Goal: Share content: Share content

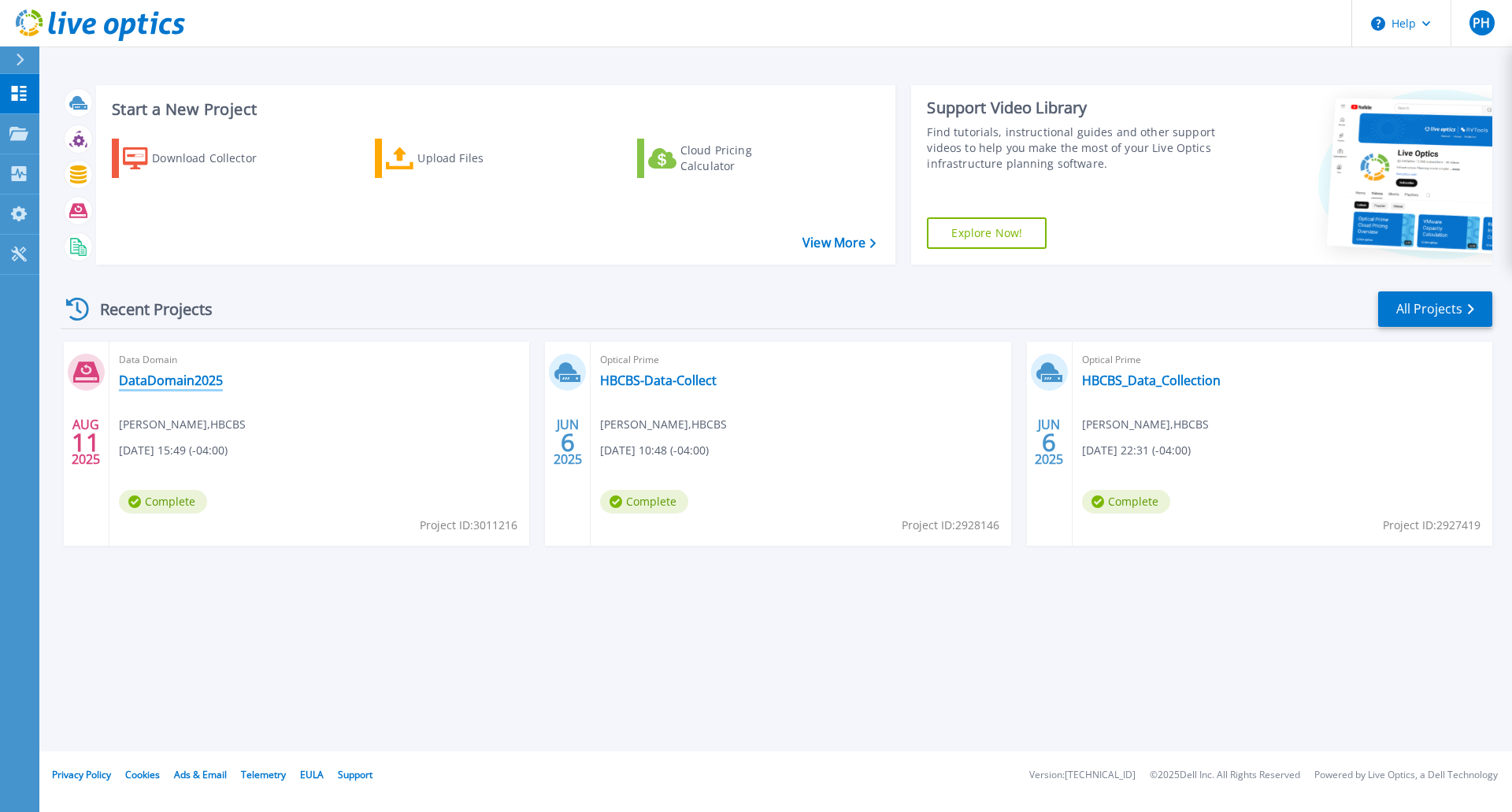
click at [201, 377] on link "DataDomain2025" at bounding box center [171, 381] width 104 height 16
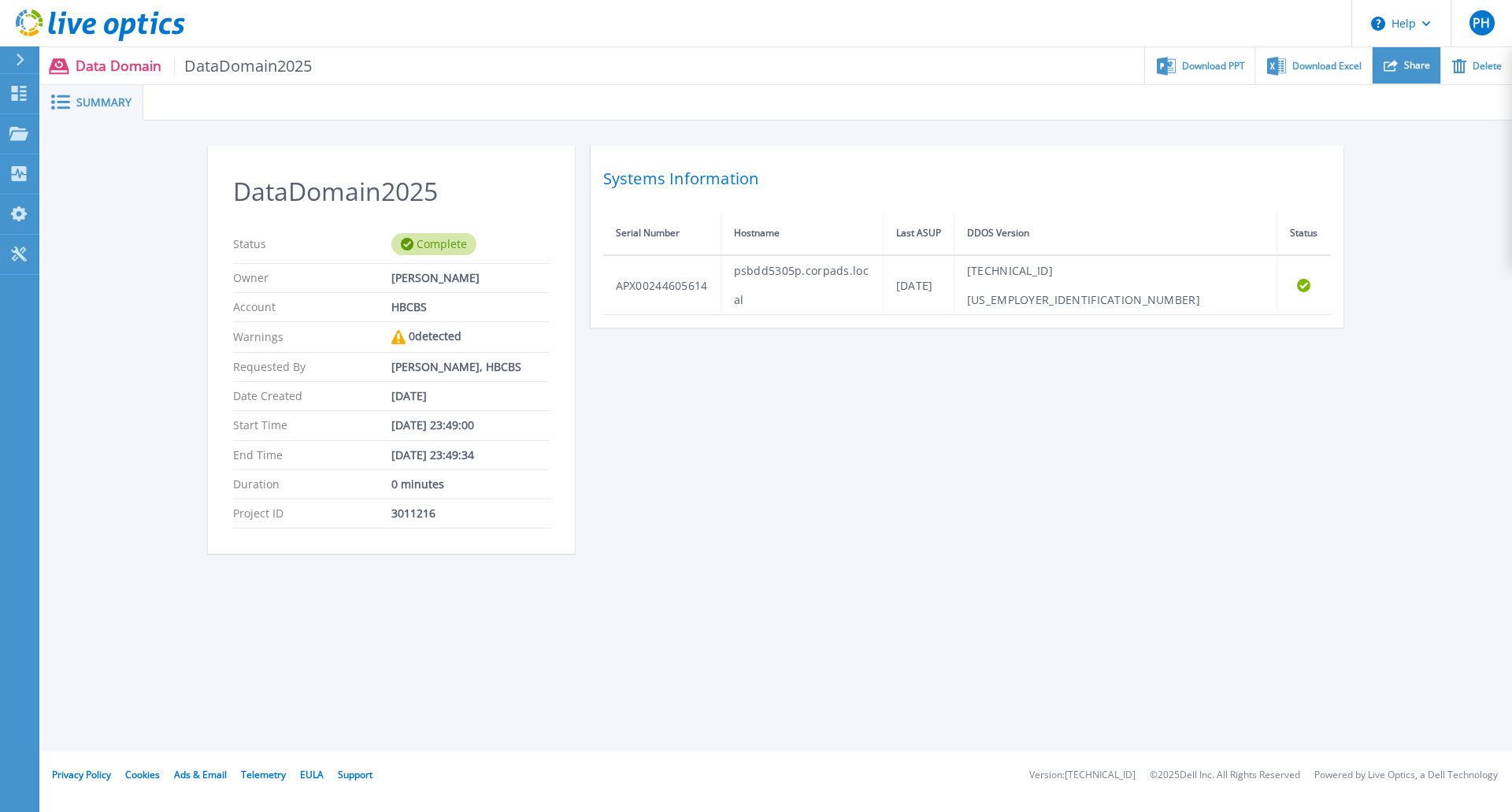
click at [1417, 72] on div "Share" at bounding box center [1406, 66] width 68 height 37
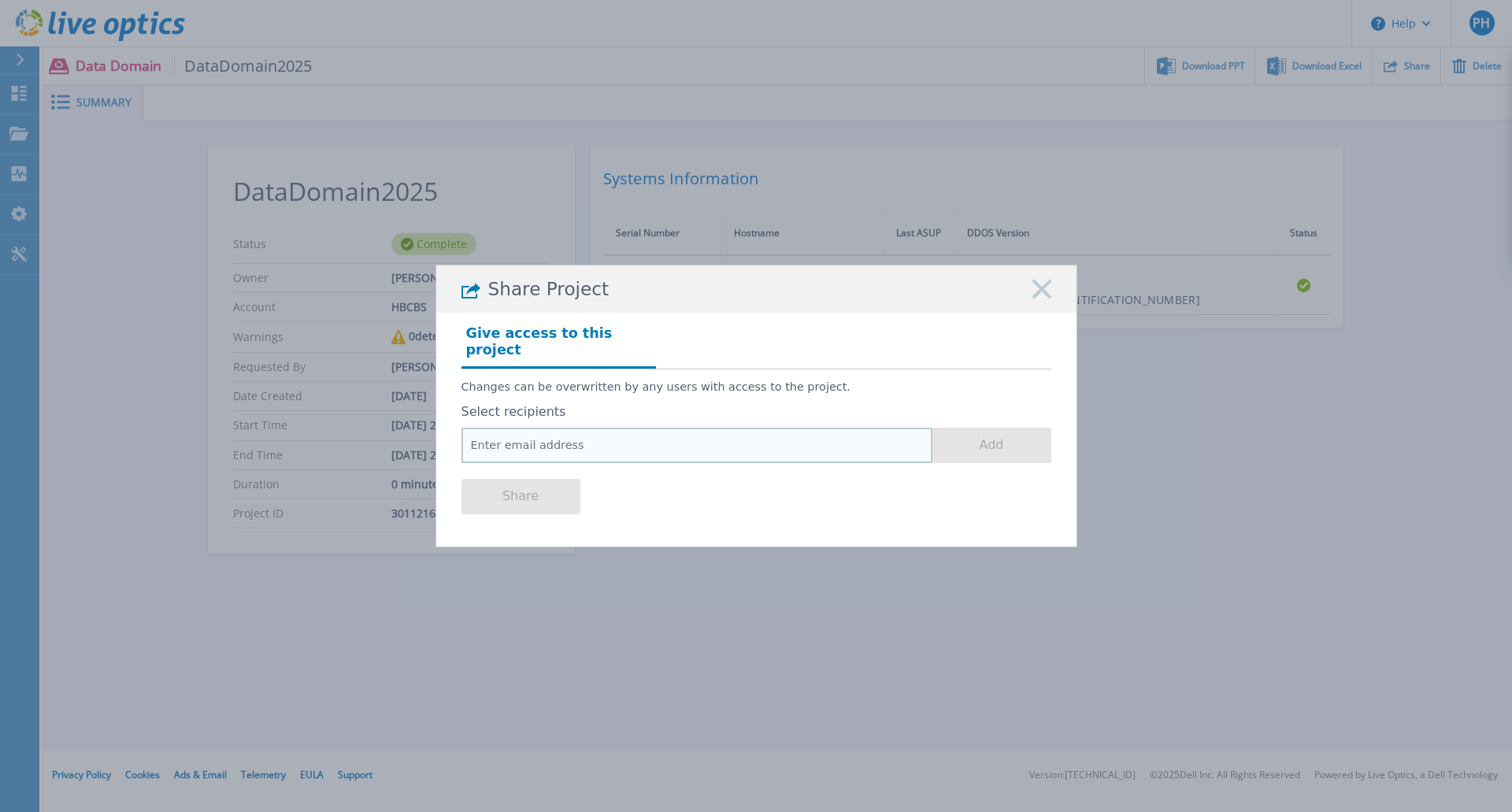
click at [663, 432] on input "email" at bounding box center [696, 446] width 471 height 35
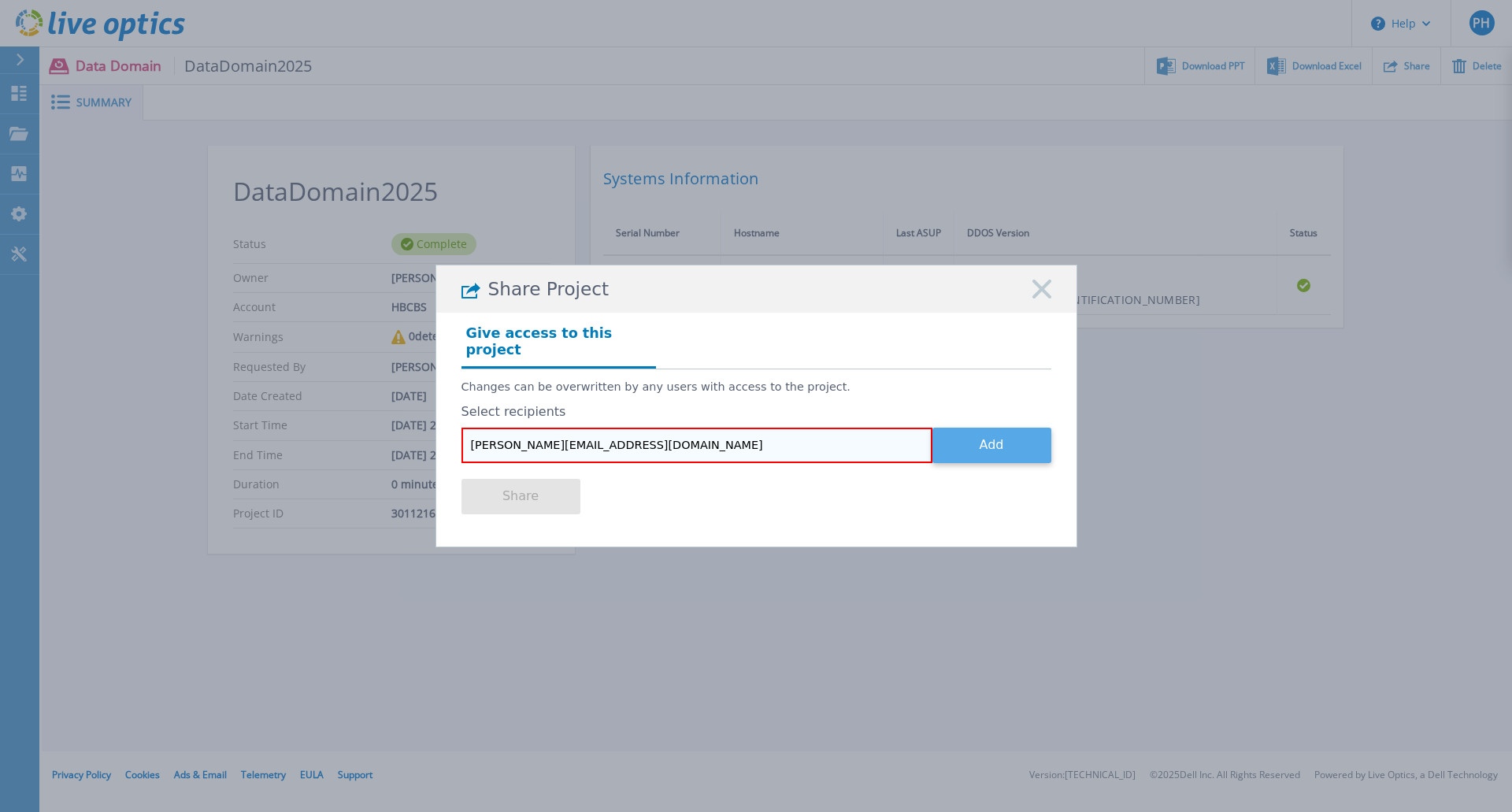
type input "jason_santos@horizonblue.com"
click at [988, 444] on button "Add" at bounding box center [992, 446] width 119 height 35
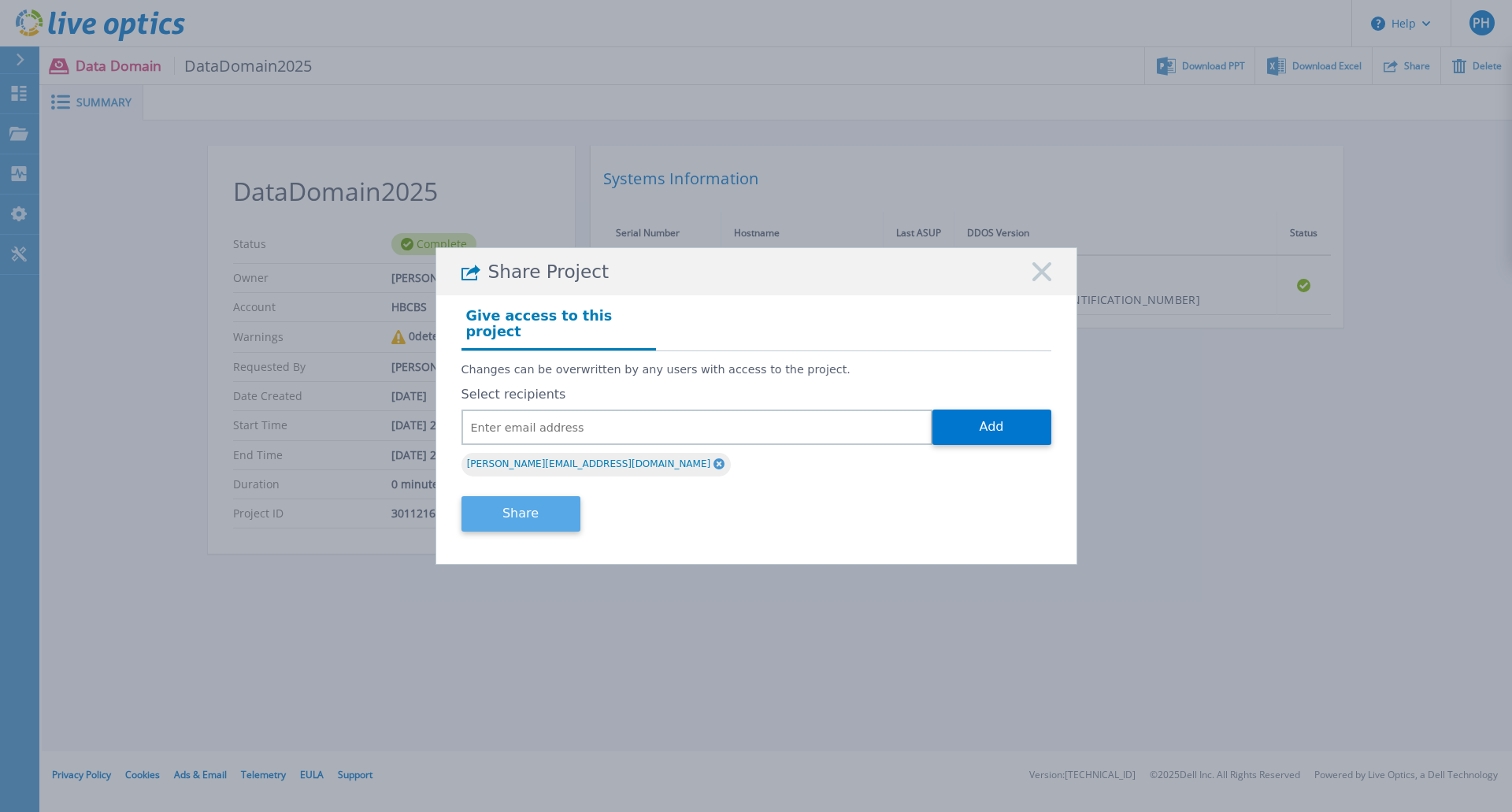
click at [531, 496] on button "Share" at bounding box center [520, 514] width 119 height 35
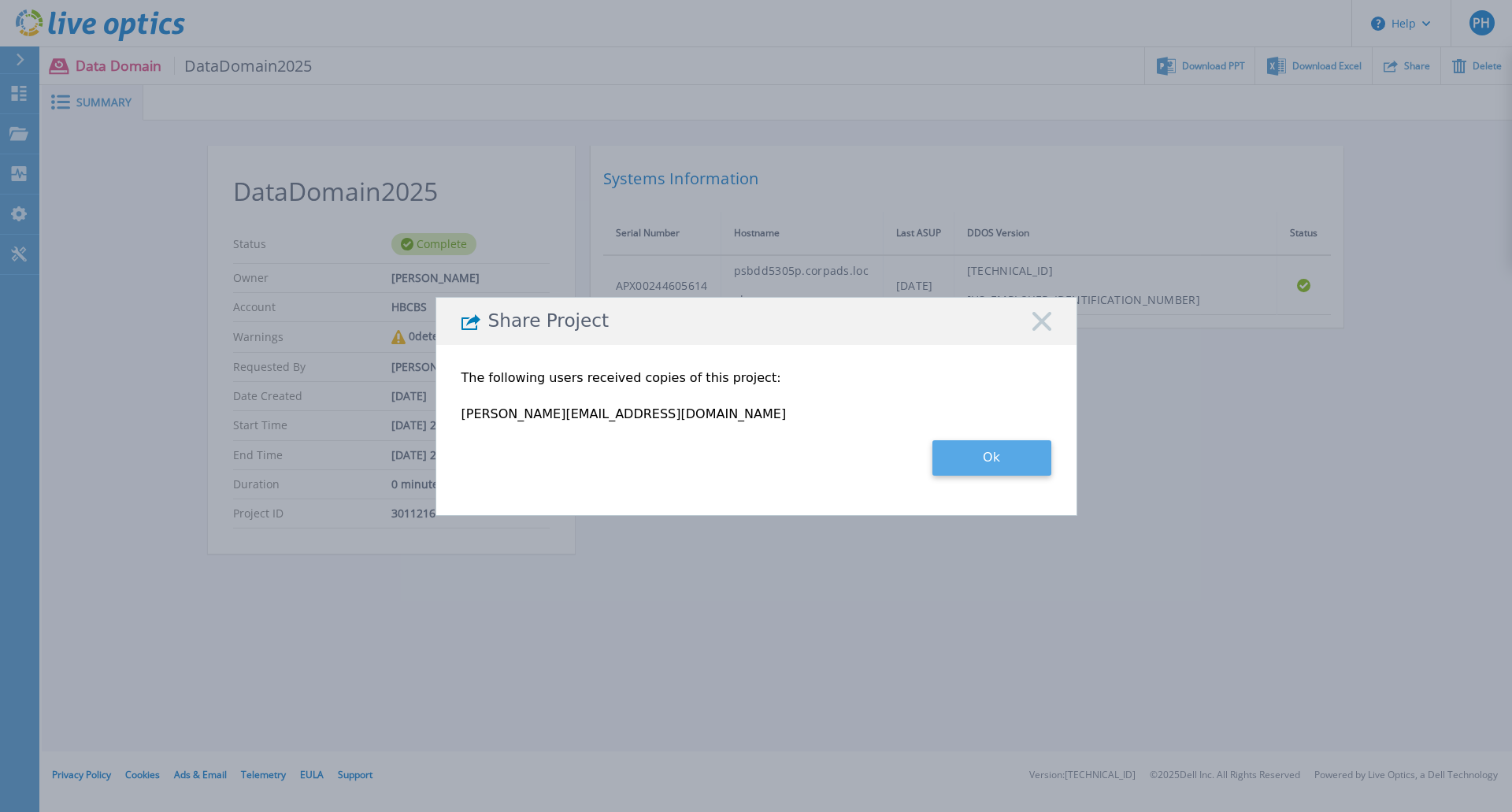
click at [1030, 450] on button "Ok" at bounding box center [992, 458] width 119 height 35
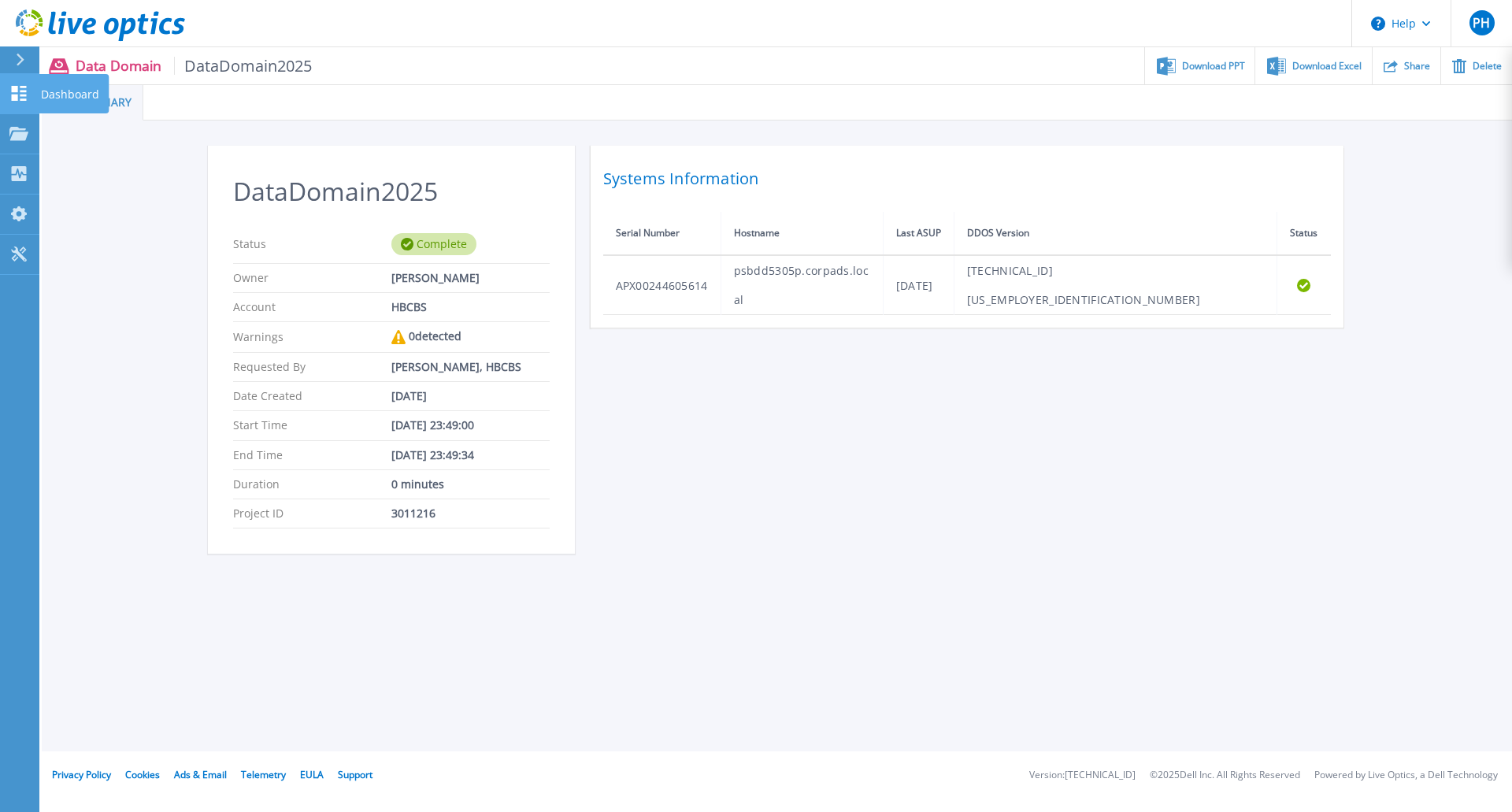
click at [63, 89] on p "Dashboard" at bounding box center [70, 94] width 58 height 41
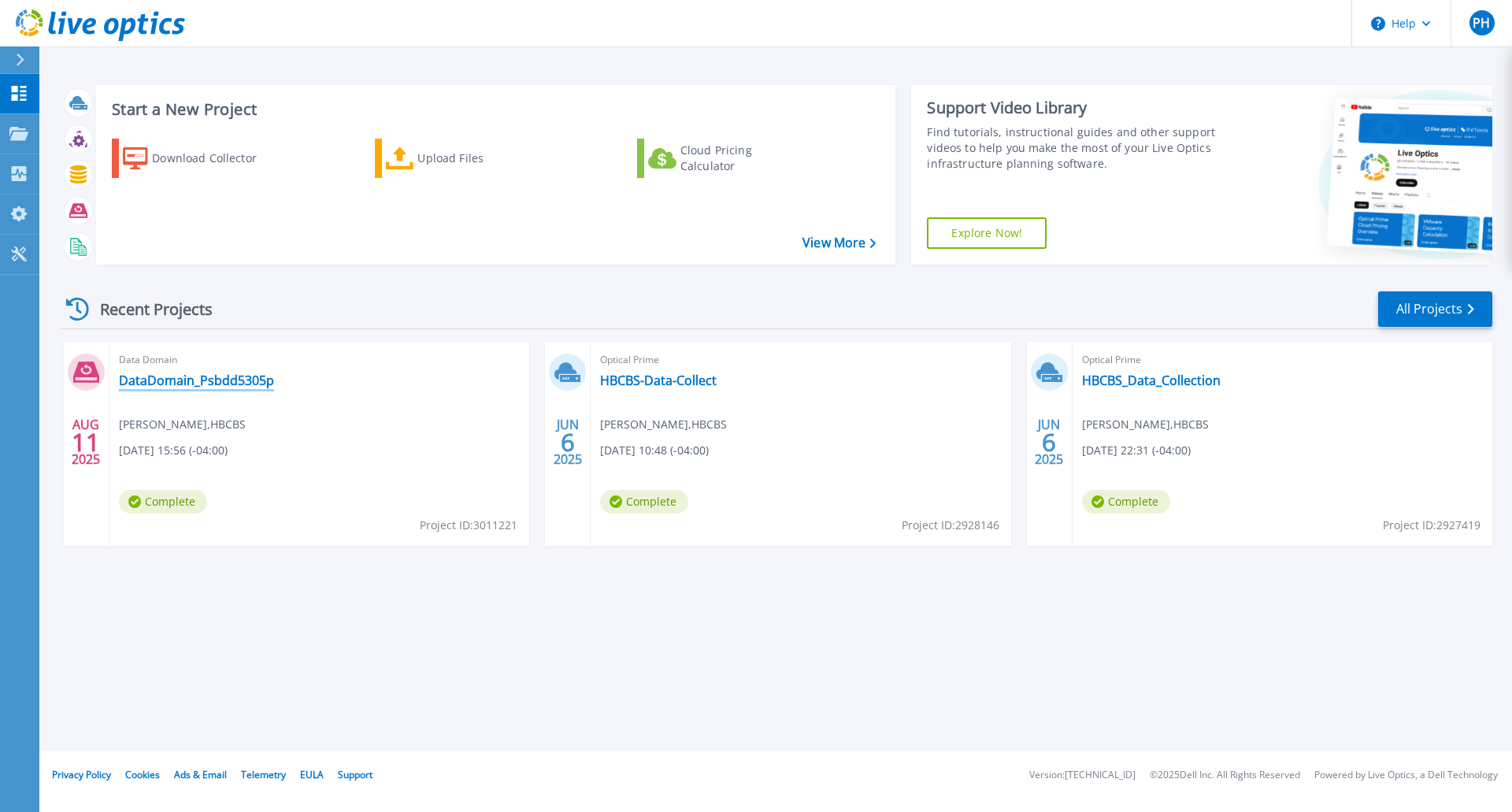
click at [247, 376] on link "DataDomain_Psbdd5305p" at bounding box center [197, 381] width 155 height 16
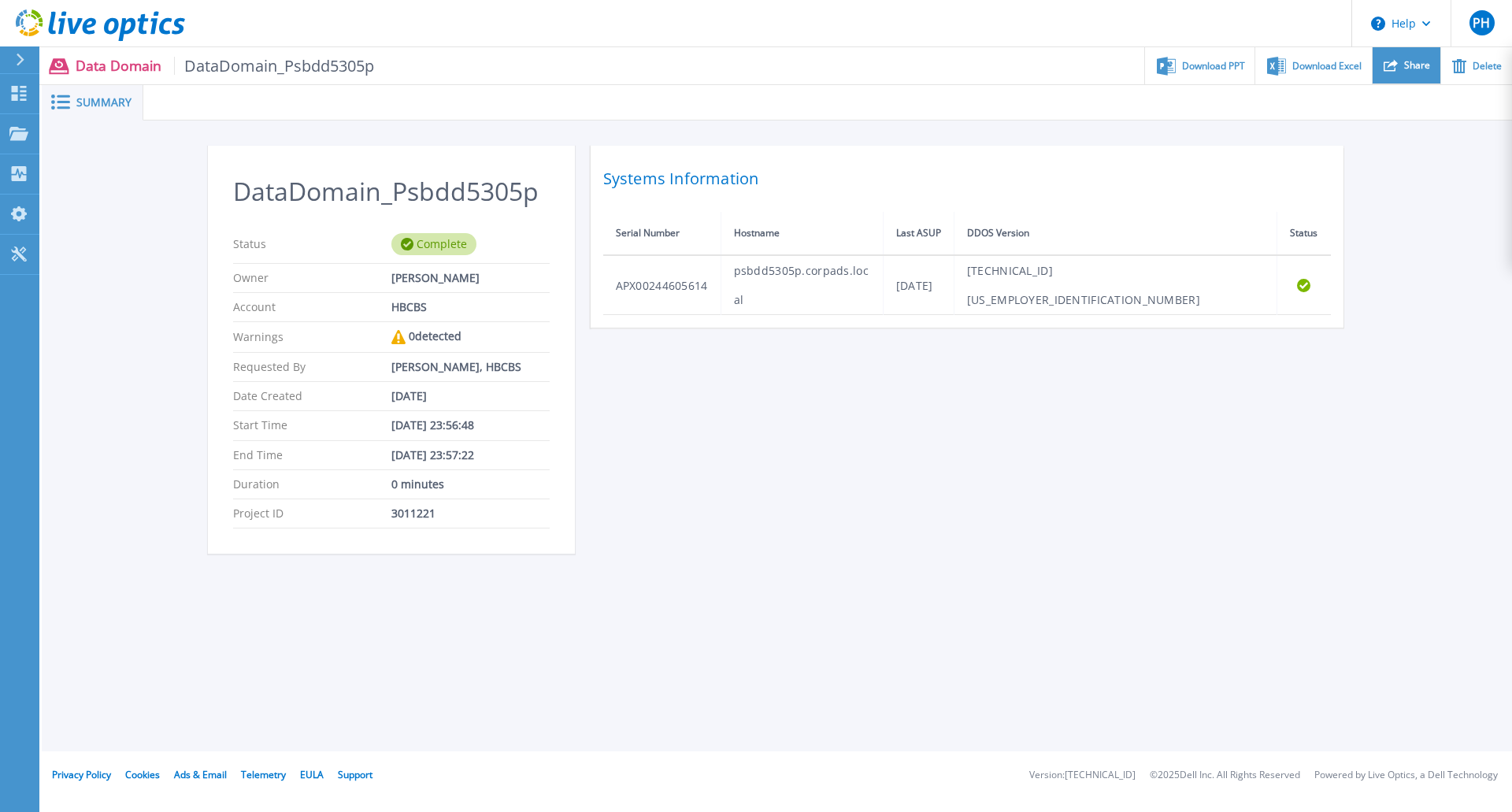
click at [1412, 68] on span "Share" at bounding box center [1417, 66] width 26 height 10
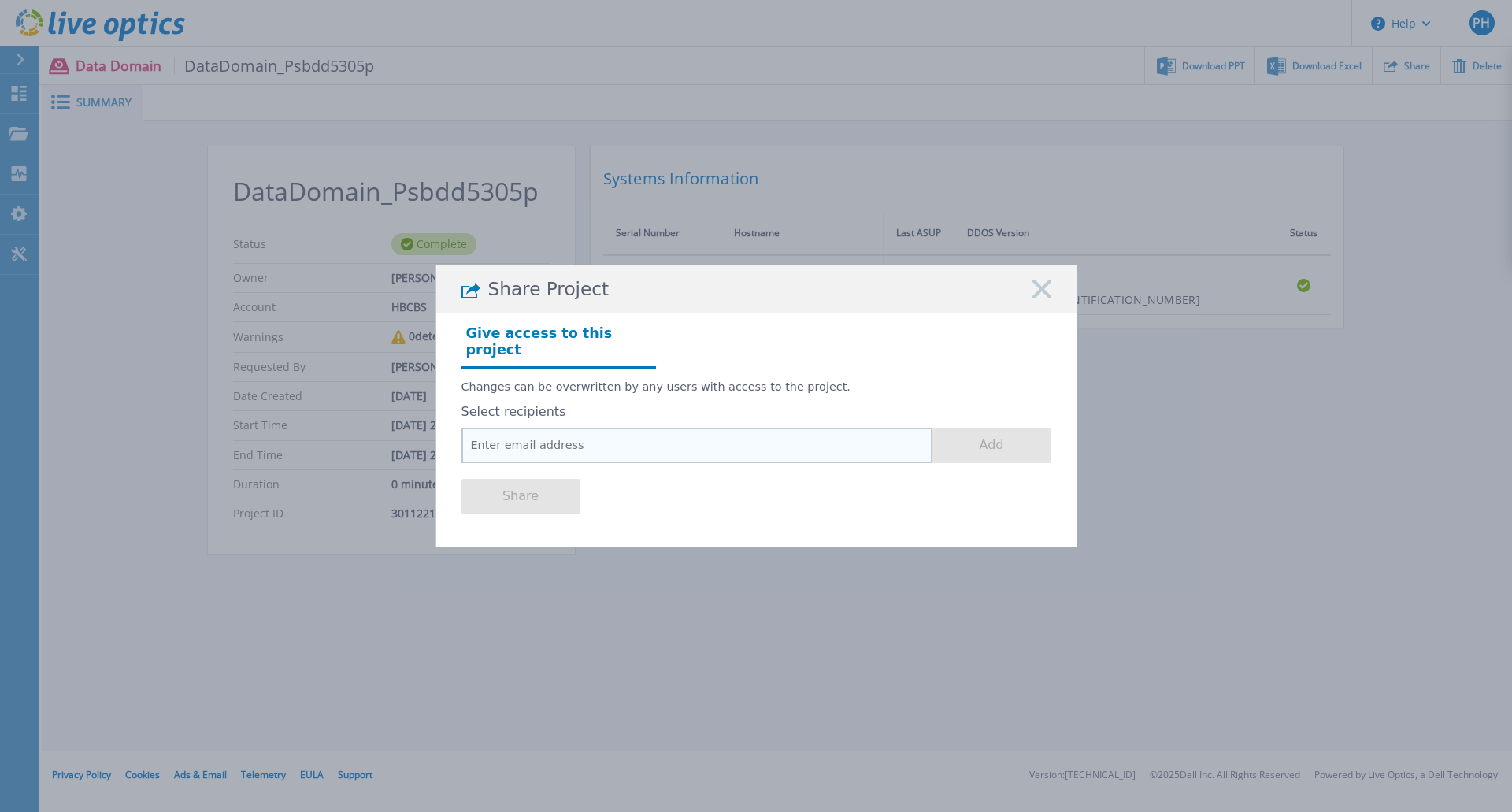
click at [573, 444] on input "email" at bounding box center [696, 446] width 471 height 35
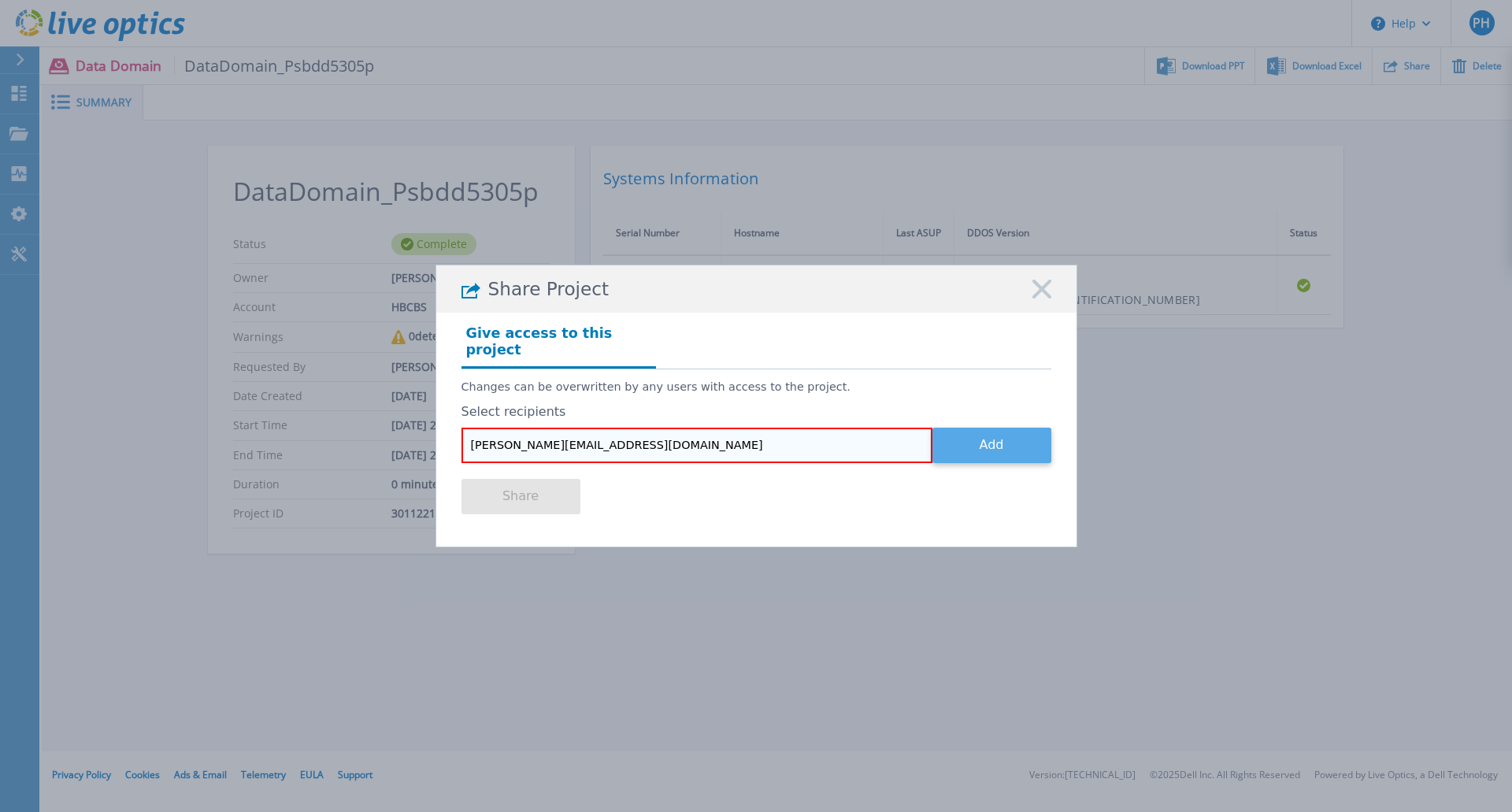
type input "[PERSON_NAME][EMAIL_ADDRESS][DOMAIN_NAME]"
click at [971, 438] on button "Add" at bounding box center [992, 446] width 119 height 35
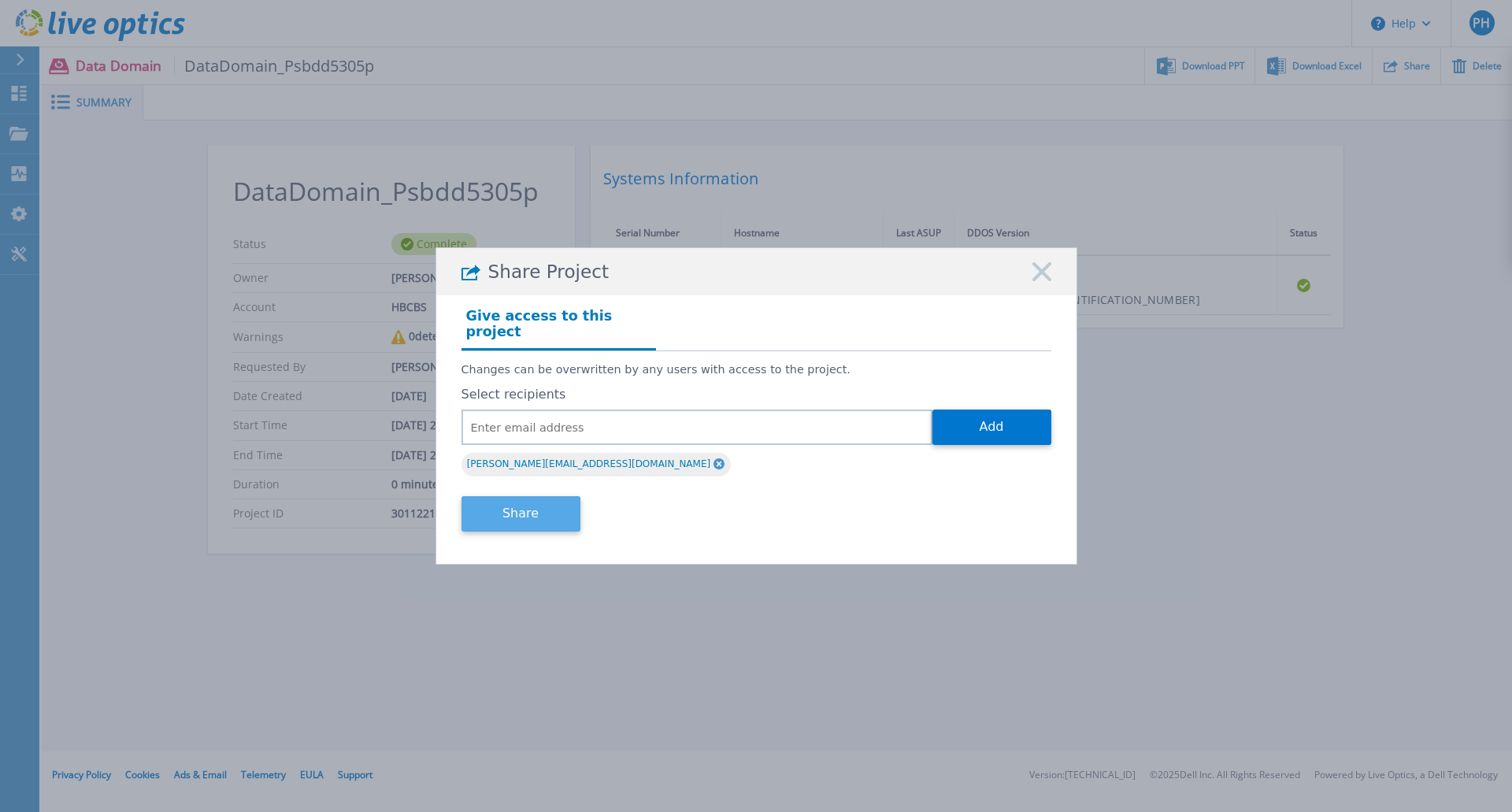
click at [542, 496] on button "Share" at bounding box center [520, 514] width 119 height 35
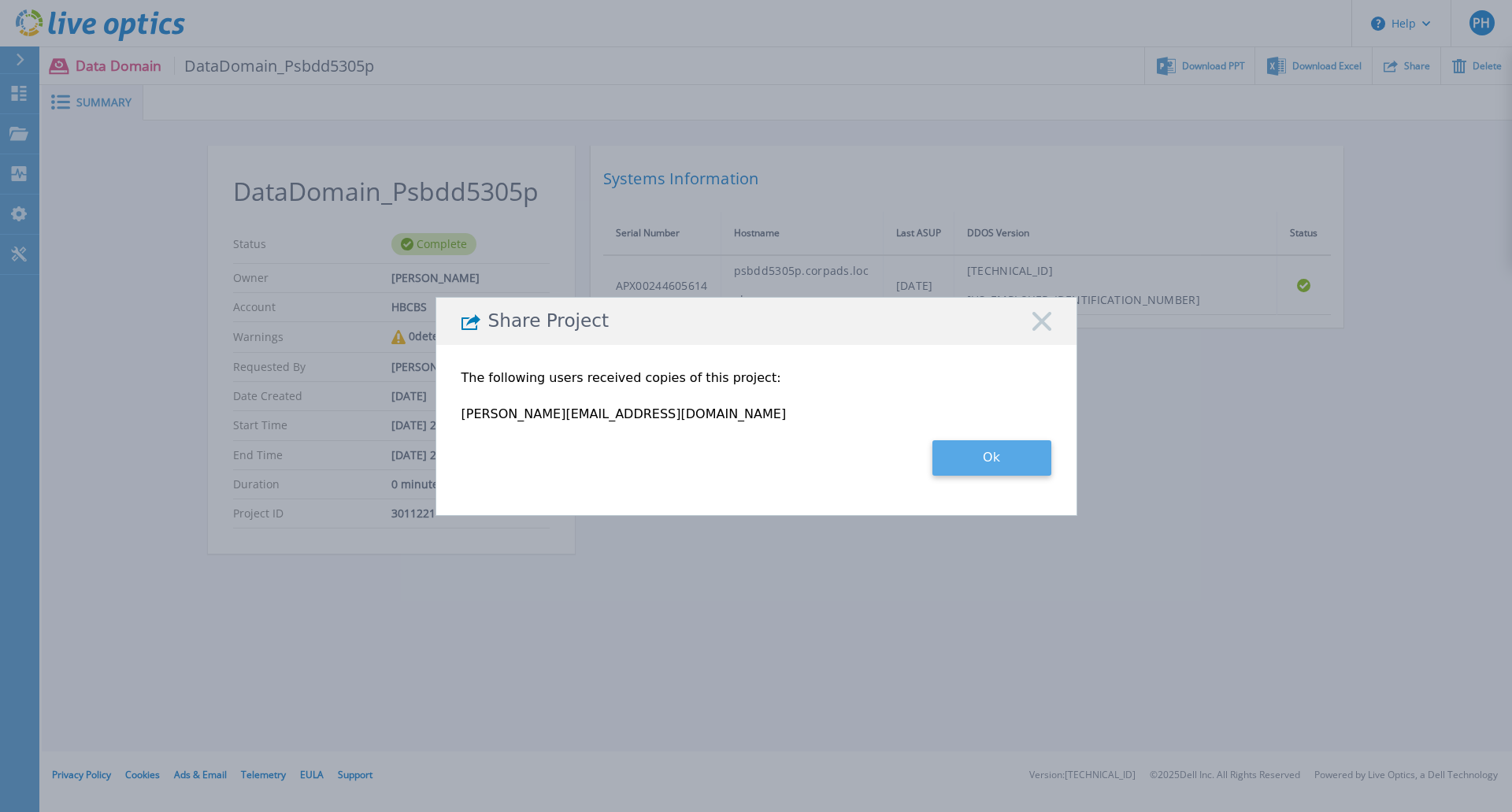
click at [1020, 468] on button "Ok" at bounding box center [992, 458] width 119 height 35
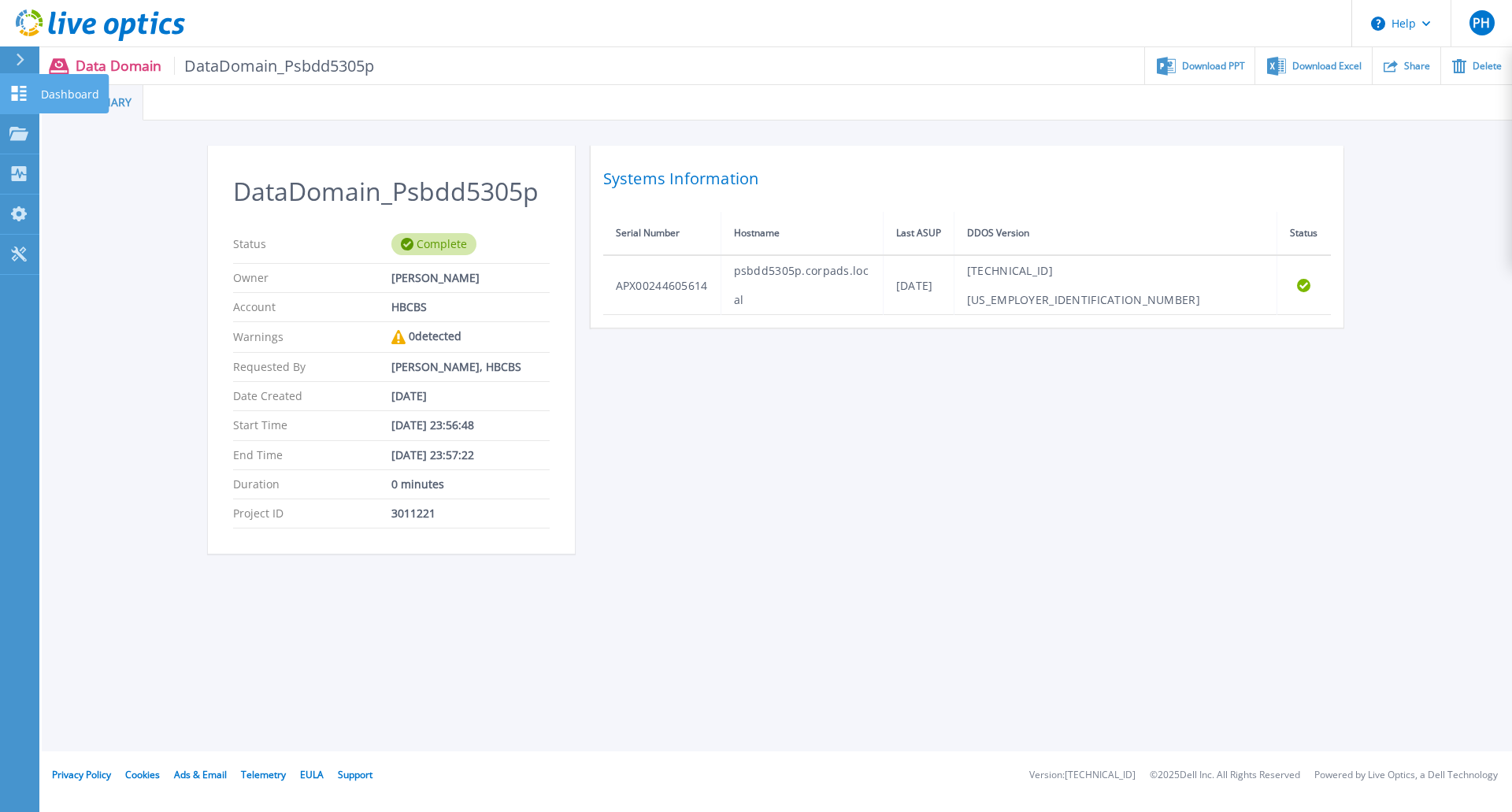
click at [12, 86] on icon at bounding box center [19, 93] width 19 height 15
